Goal: Check status: Check status

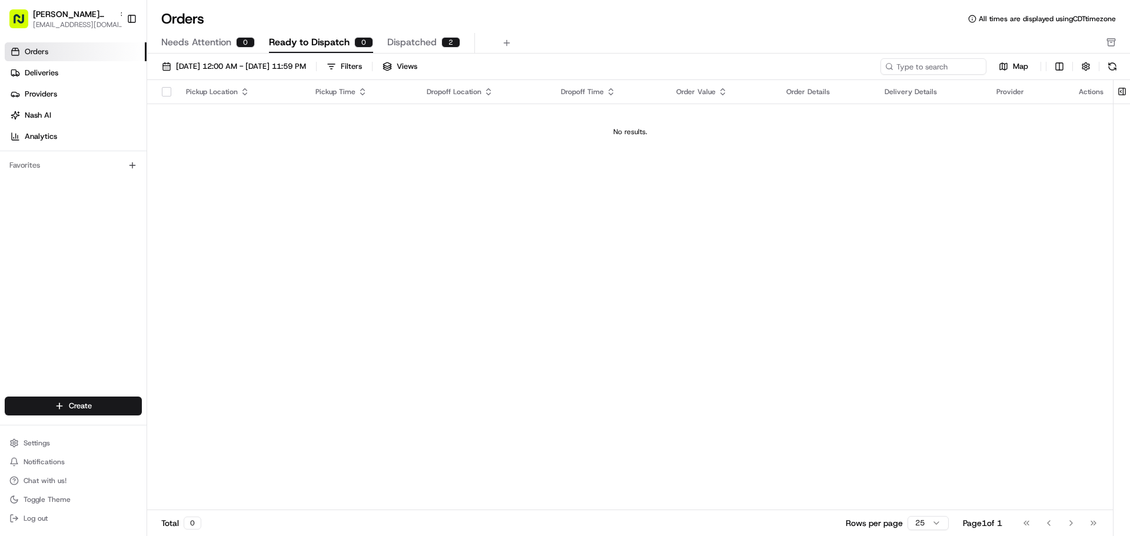
click at [395, 44] on span "Dispatched" at bounding box center [411, 42] width 49 height 14
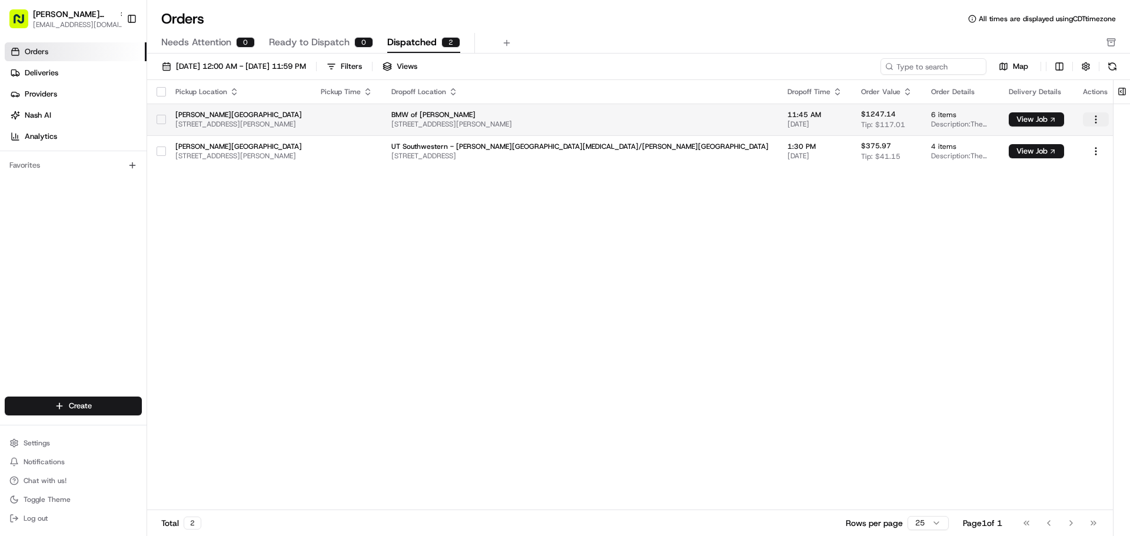
click at [1091, 124] on html "[PERSON_NAME] Plaza [EMAIL_ADDRESS][DOMAIN_NAME] Toggle Sidebar Orders Deliveri…" at bounding box center [565, 268] width 1130 height 536
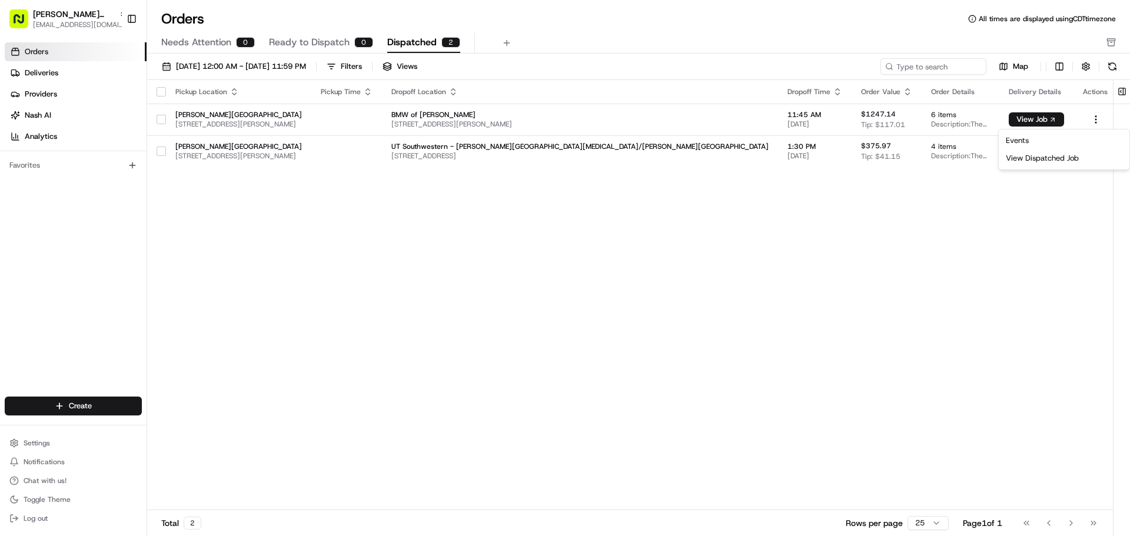
click at [963, 294] on html "[PERSON_NAME] Plaza [EMAIL_ADDRESS][DOMAIN_NAME] Toggle Sidebar Orders Deliveri…" at bounding box center [565, 268] width 1130 height 536
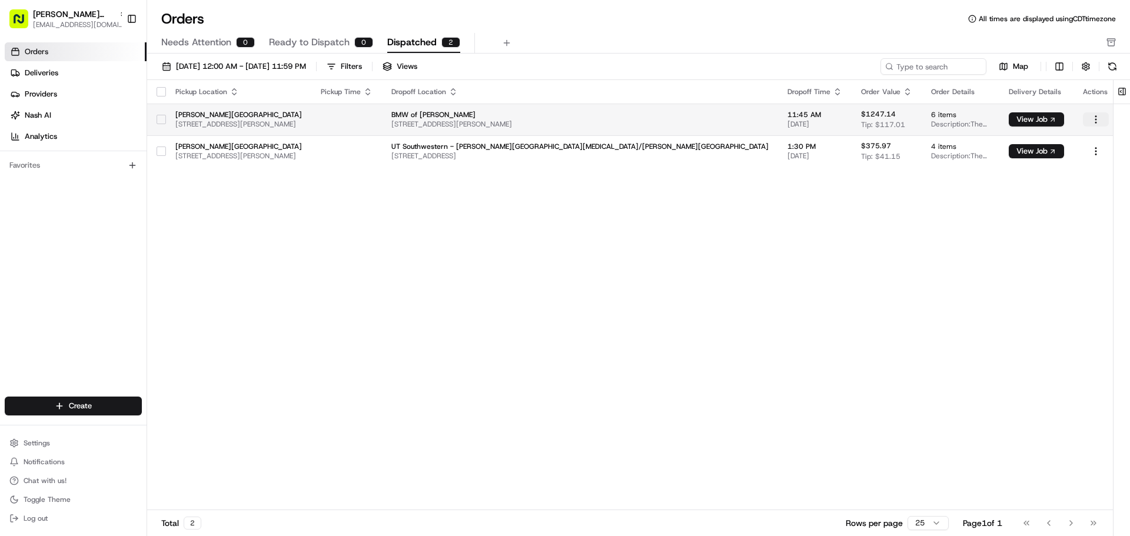
click at [1086, 121] on html "[PERSON_NAME] Plaza [EMAIL_ADDRESS][DOMAIN_NAME] Toggle Sidebar Orders Deliveri…" at bounding box center [565, 268] width 1130 height 536
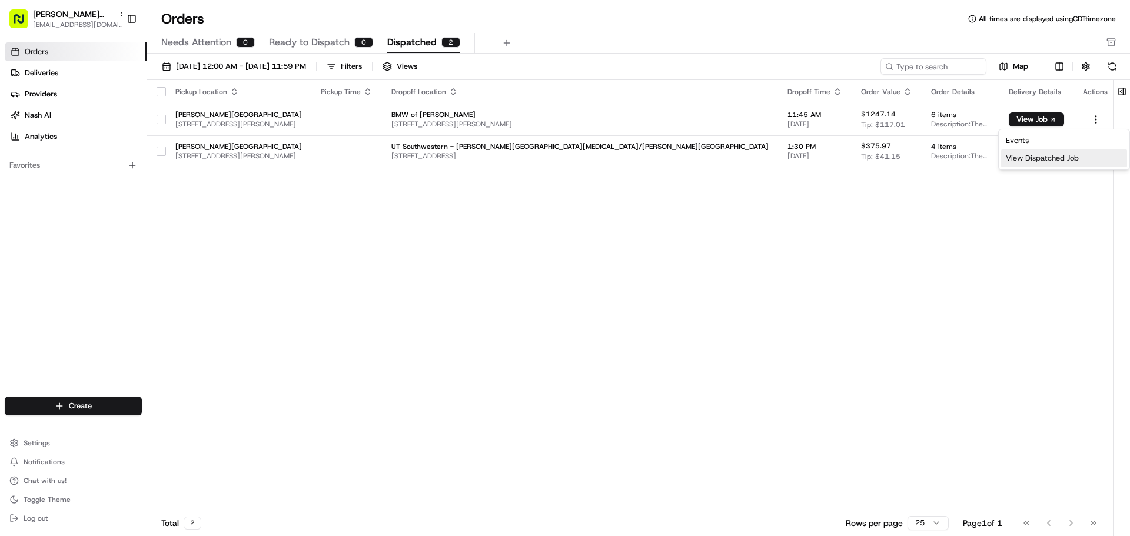
click at [1065, 157] on div "View Dispatched Job" at bounding box center [1064, 158] width 126 height 18
click at [320, 44] on span "Ready to Dispatch" at bounding box center [309, 42] width 81 height 14
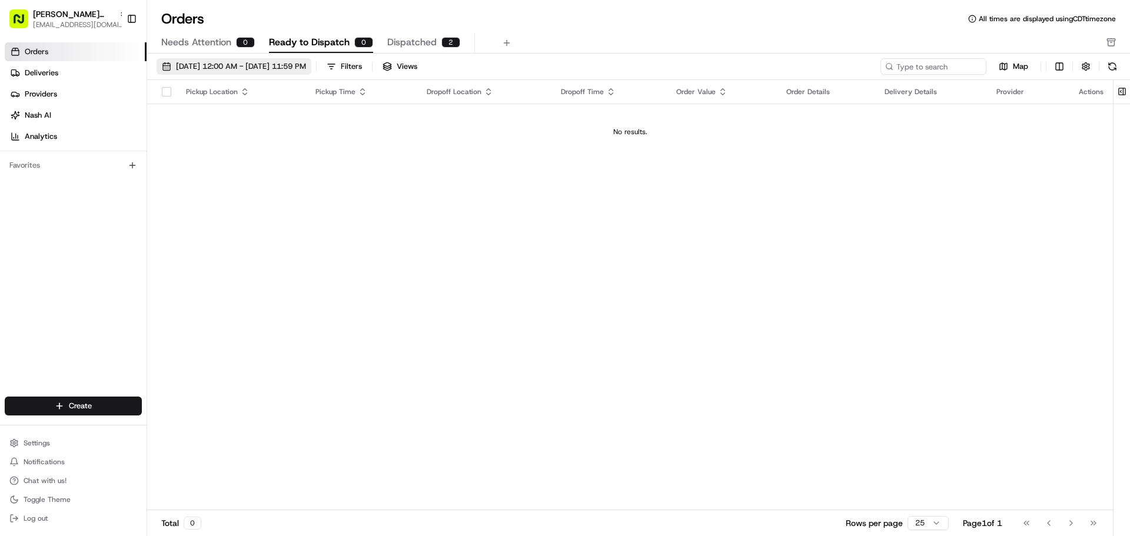
click at [234, 72] on button "[DATE] 12:00 AM - [DATE] 11:59 PM" at bounding box center [234, 66] width 155 height 16
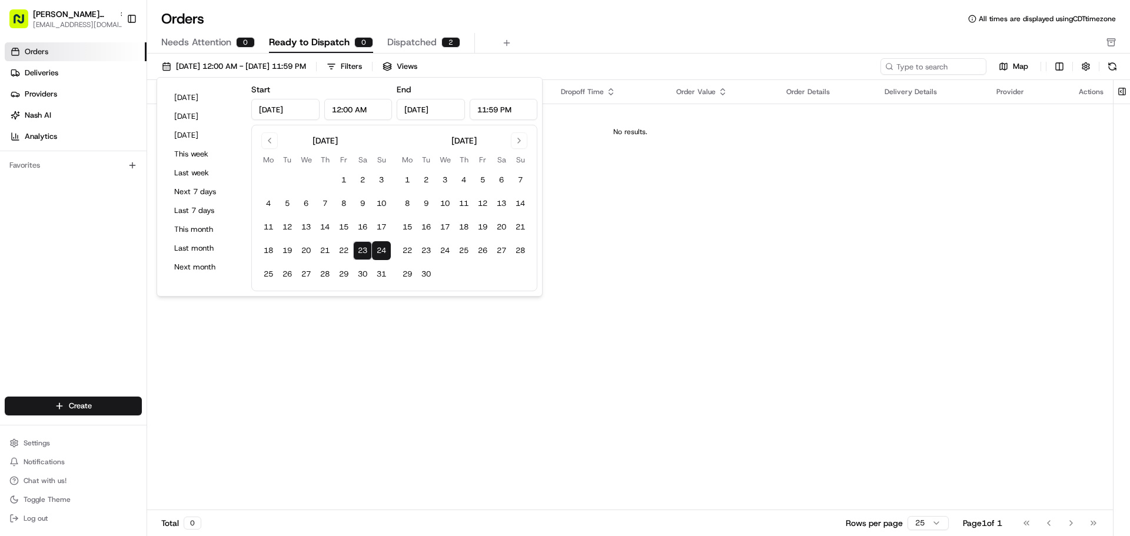
click at [362, 252] on button "23" at bounding box center [362, 250] width 19 height 19
click at [381, 249] on button "24" at bounding box center [381, 250] width 19 height 19
type input "[DATE]"
click at [381, 249] on button "24" at bounding box center [381, 250] width 19 height 19
type input "[DATE]"
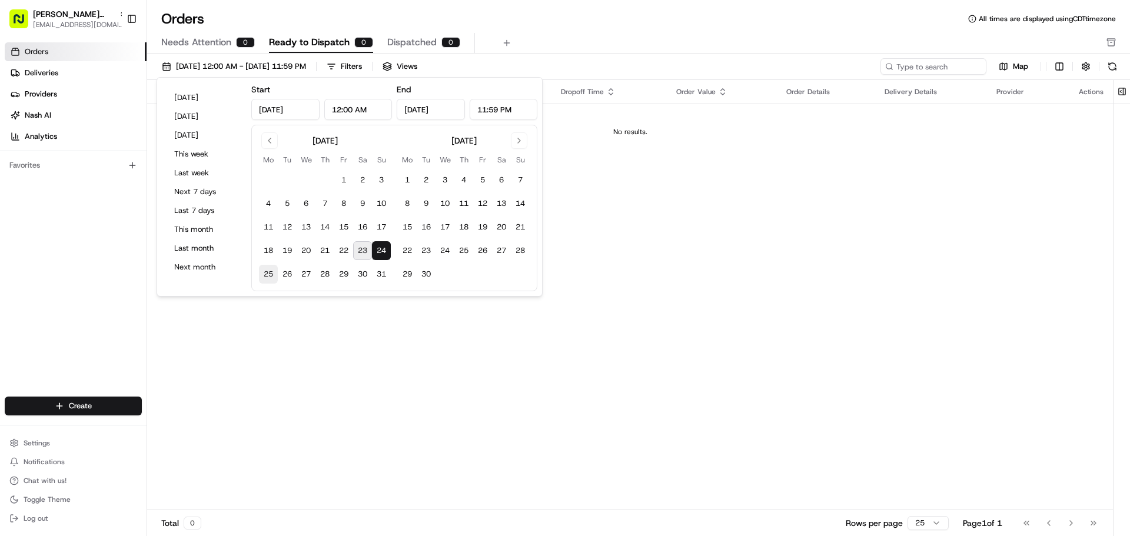
click at [268, 274] on button "25" at bounding box center [268, 274] width 19 height 19
type input "[DATE]"
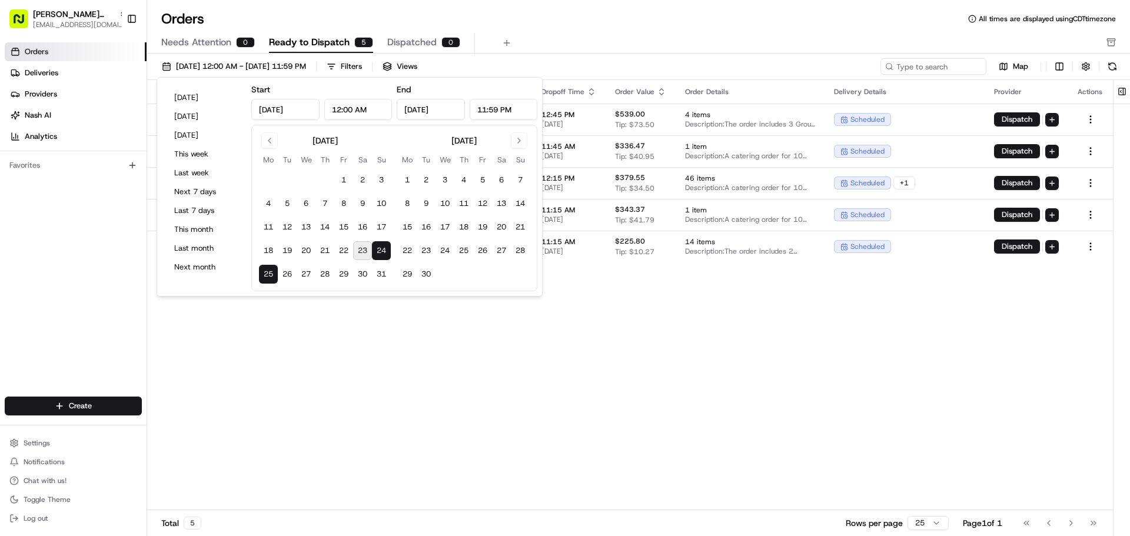
click at [370, 367] on div "Pickup Location Pickup Time Dropoff Location Dropoff Time Order Value Order Det…" at bounding box center [630, 295] width 966 height 430
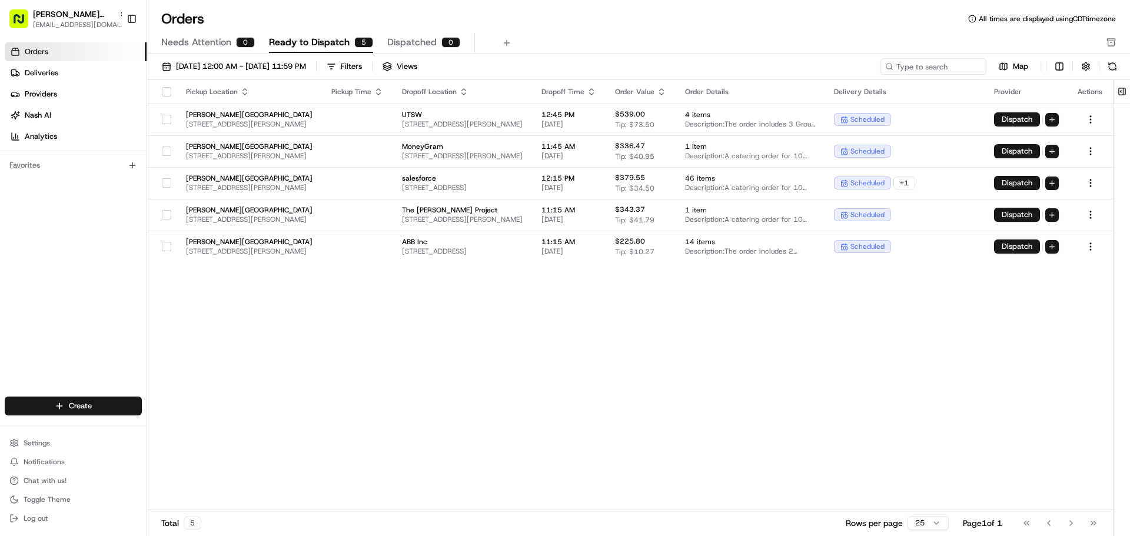
click at [341, 39] on span "Ready to Dispatch" at bounding box center [309, 42] width 81 height 14
click at [293, 69] on span "[DATE] 12:00 AM - [DATE] 11:59 PM" at bounding box center [241, 66] width 130 height 11
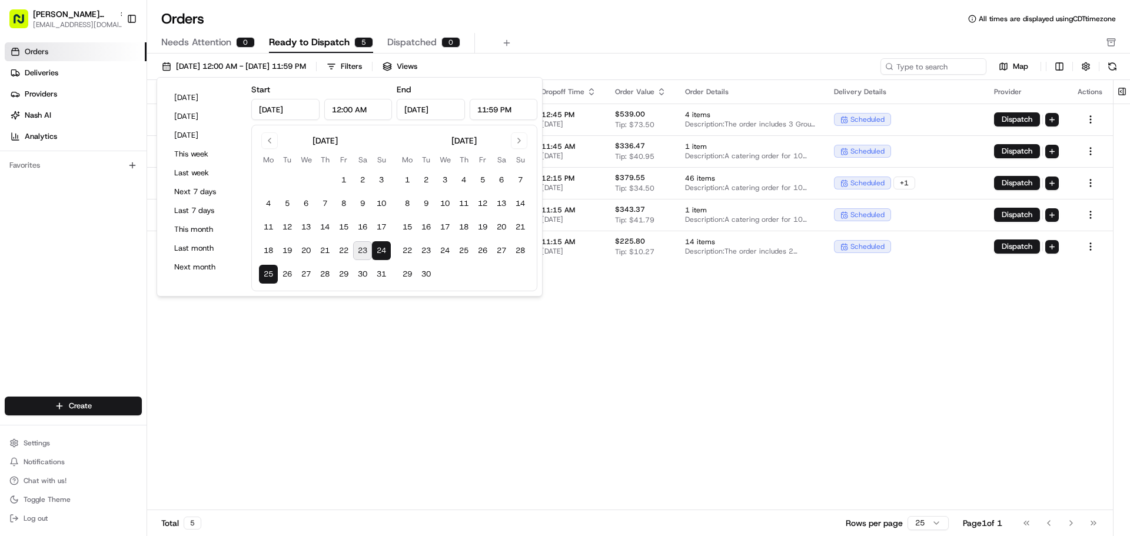
click at [381, 248] on button "24" at bounding box center [381, 250] width 19 height 19
type input "[DATE]"
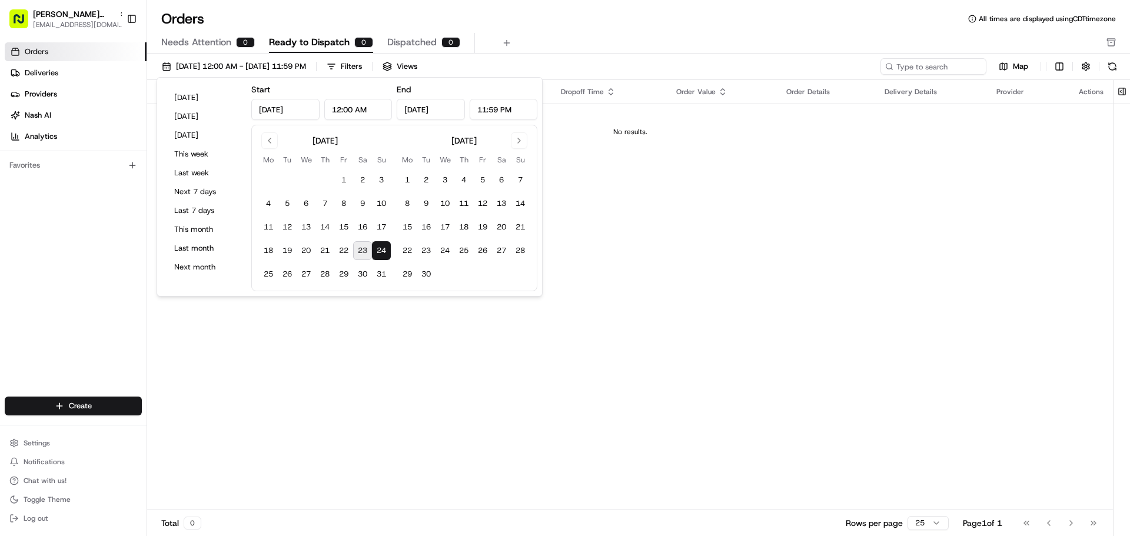
click at [545, 354] on div "Pickup Location Pickup Time Dropoff Location Dropoff Time Order Value Order Det…" at bounding box center [630, 295] width 966 height 430
